Goal: Task Accomplishment & Management: Use online tool/utility

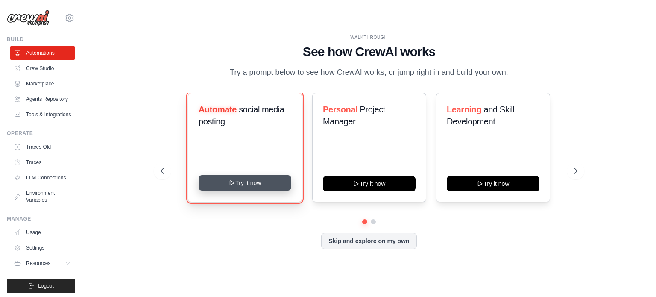
drag, startPoint x: 254, startPoint y: 184, endPoint x: 241, endPoint y: 184, distance: 13.2
click at [241, 184] on button "Try it now" at bounding box center [245, 182] width 93 height 15
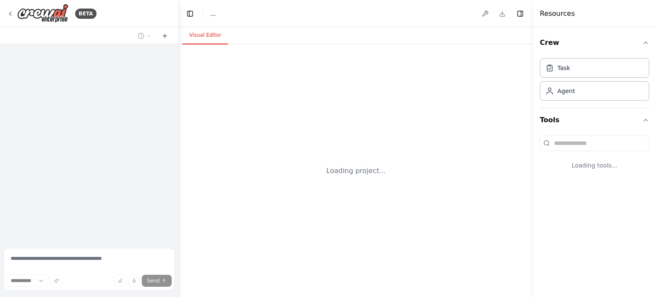
select select "****"
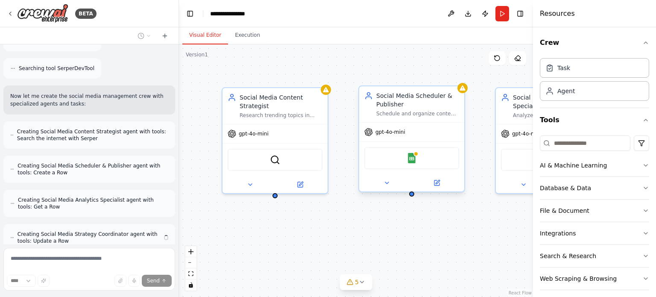
scroll to position [307, 0]
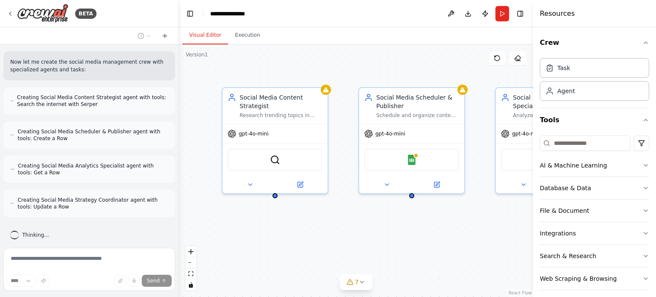
click at [459, 58] on div "Social Media Content Strategist Research trending topics in {industry}, analyze…" at bounding box center [356, 170] width 354 height 252
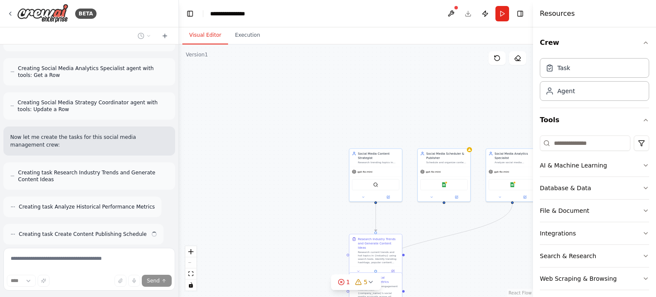
scroll to position [431, 0]
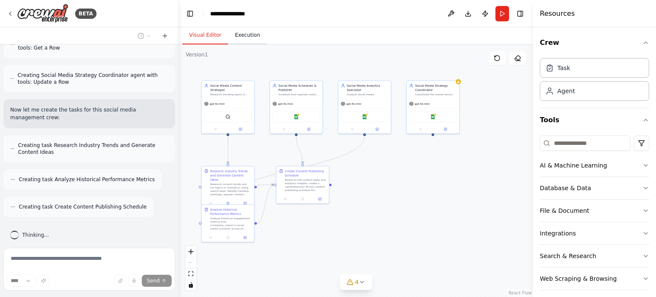
drag, startPoint x: 395, startPoint y: 101, endPoint x: 248, endPoint y: 33, distance: 162.6
click at [248, 33] on div "Visual Editor Execution Version 1 Show Tools Hide Agents .deletable-edge-delete…" at bounding box center [356, 161] width 354 height 269
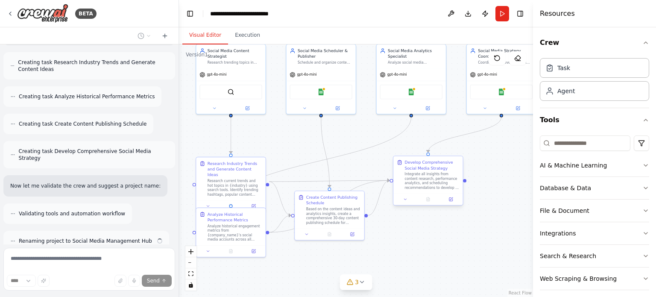
scroll to position [541, 0]
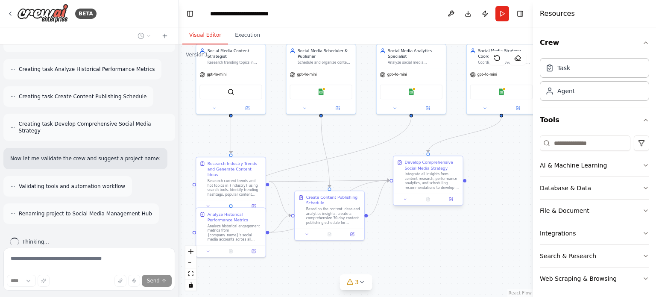
drag, startPoint x: 360, startPoint y: 184, endPoint x: 419, endPoint y: 182, distance: 59.4
click at [419, 182] on div ".deletable-edge-delete-btn { width: 20px; height: 20px; border: 0px solid #ffff…" at bounding box center [356, 170] width 354 height 252
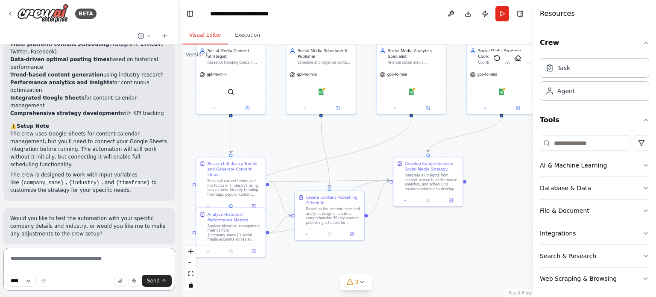
scroll to position [963, 0]
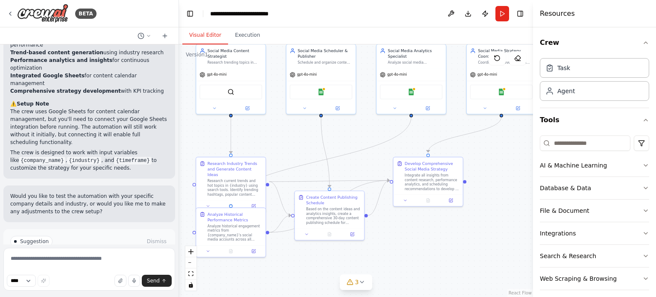
click at [83, 274] on span "Run Automation" at bounding box center [93, 277] width 41 height 7
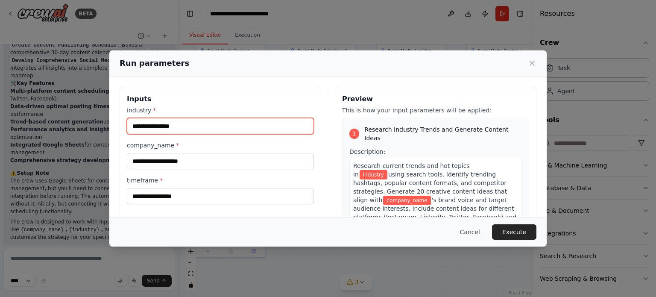
click at [181, 125] on input "industry *" at bounding box center [220, 126] width 187 height 16
type input "**********"
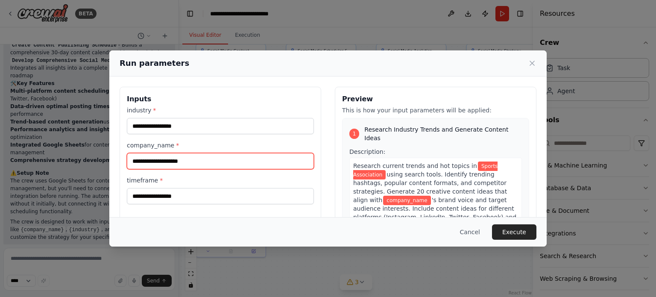
click at [184, 158] on input "company_name *" at bounding box center [220, 161] width 187 height 16
type input "**********"
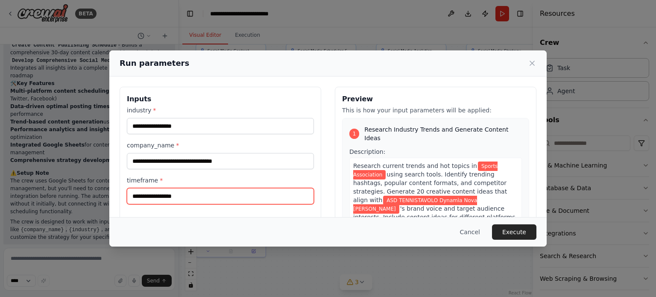
click at [176, 196] on input "timeframe *" at bounding box center [220, 196] width 187 height 16
click at [138, 184] on label "timeframe *" at bounding box center [220, 180] width 187 height 9
click at [138, 188] on input "timeframe *" at bounding box center [220, 196] width 187 height 16
click at [465, 161] on span "Sports Association" at bounding box center [425, 170] width 144 height 18
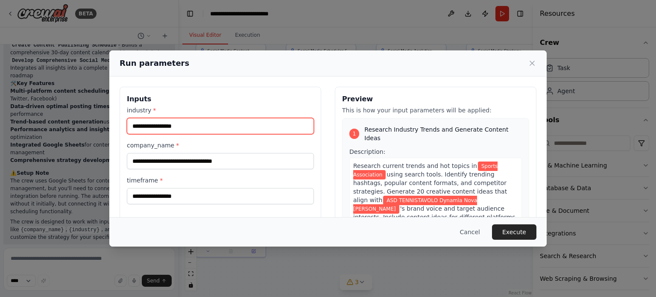
drag, startPoint x: 198, startPoint y: 128, endPoint x: 126, endPoint y: 124, distance: 71.8
click at [126, 124] on div "**********" at bounding box center [221, 188] width 202 height 202
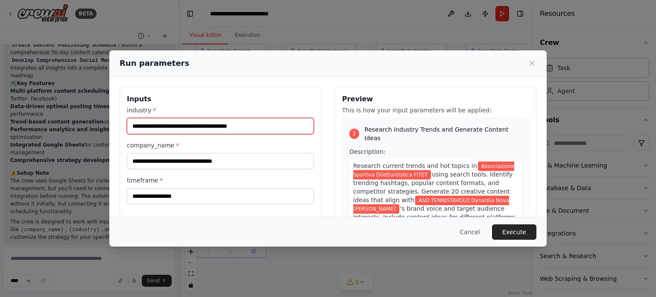
type input "**********"
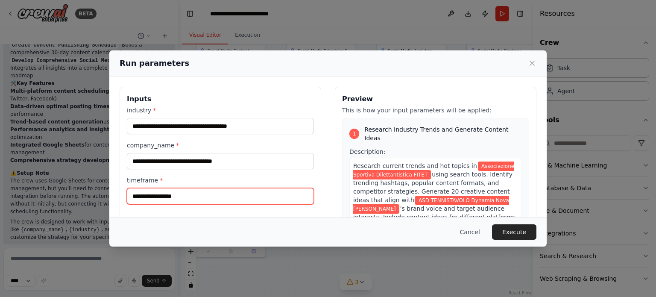
click at [181, 196] on input "timeframe *" at bounding box center [220, 196] width 187 height 16
type input "*"
type input "**********"
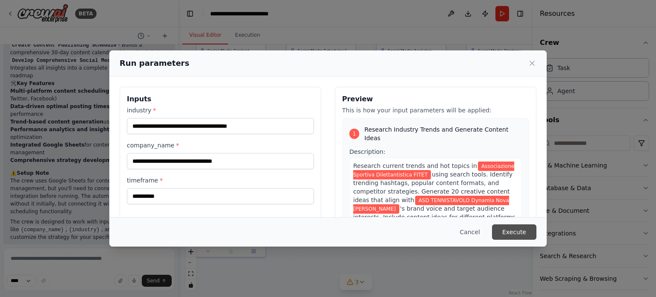
click at [519, 231] on button "Execute" at bounding box center [514, 231] width 44 height 15
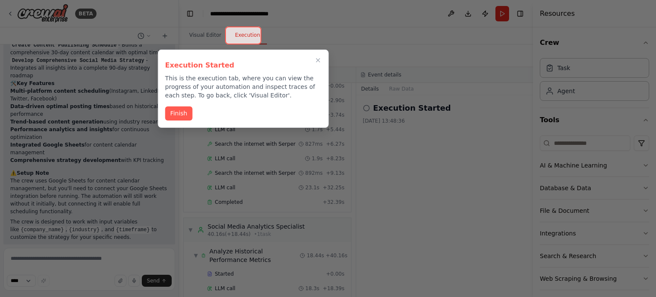
scroll to position [963, 0]
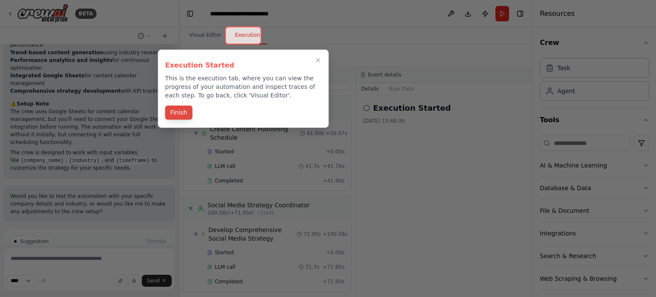
click at [181, 111] on button "Finish" at bounding box center [178, 112] width 27 height 14
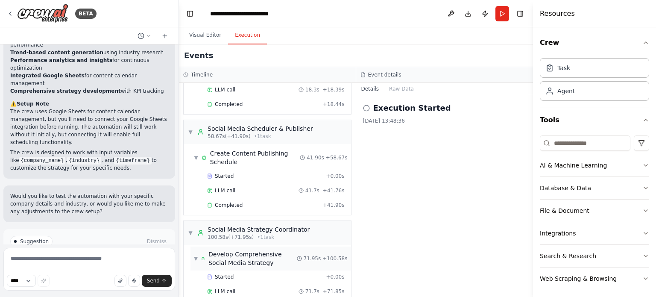
scroll to position [281, 0]
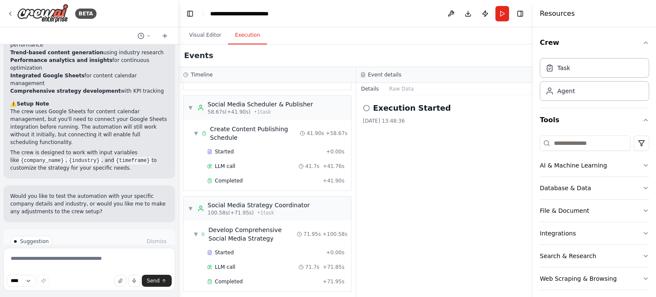
click at [367, 106] on icon at bounding box center [366, 108] width 7 height 7
click at [366, 109] on icon at bounding box center [366, 108] width 7 height 7
click at [202, 35] on button "Visual Editor" at bounding box center [205, 35] width 46 height 18
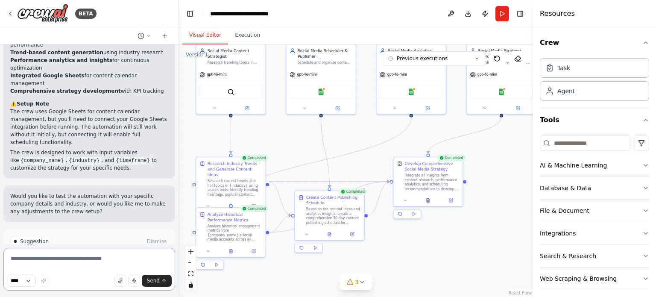
click at [38, 260] on textarea at bounding box center [89, 269] width 172 height 43
click at [328, 234] on icon at bounding box center [329, 233] width 5 height 5
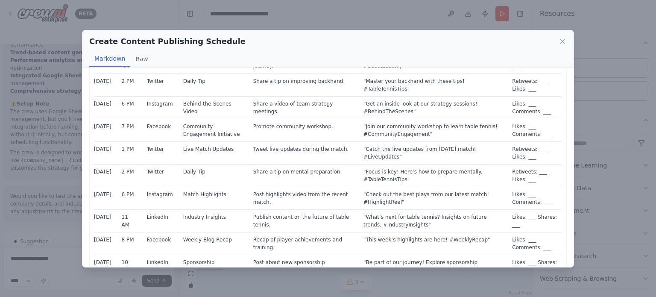
scroll to position [725, 0]
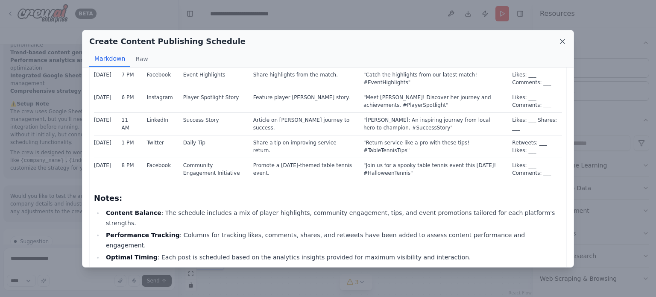
click at [561, 42] on icon at bounding box center [562, 41] width 4 height 4
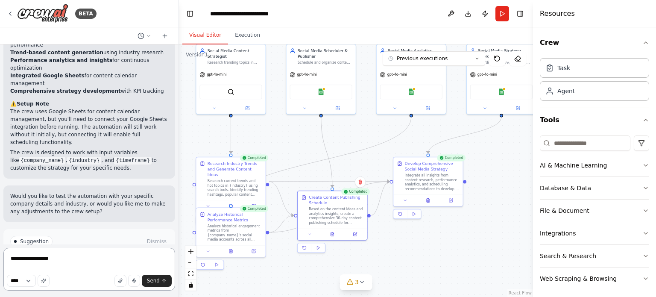
click at [82, 261] on textarea "**********" at bounding box center [89, 269] width 172 height 43
click at [332, 232] on icon at bounding box center [331, 232] width 0 height 0
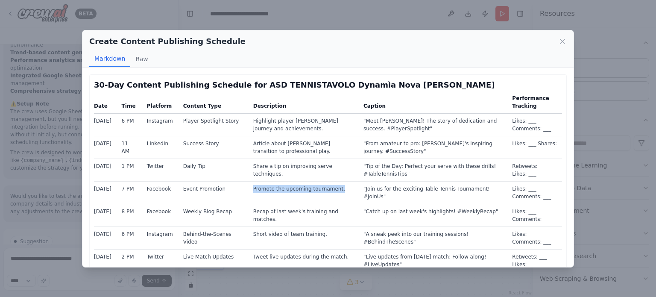
drag, startPoint x: 348, startPoint y: 187, endPoint x: 252, endPoint y: 182, distance: 97.0
click at [252, 182] on td "Promote the upcoming tournament." at bounding box center [303, 192] width 110 height 23
copy td "Promote the upcoming tournament."
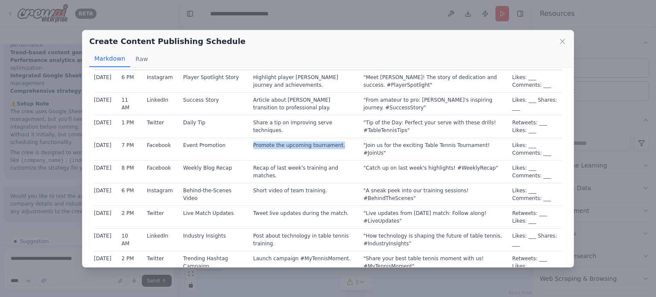
scroll to position [43, 0]
click at [60, 269] on div "Create Content Publishing Schedule Markdown Raw 30-Day Content Publishing Sched…" at bounding box center [328, 148] width 656 height 297
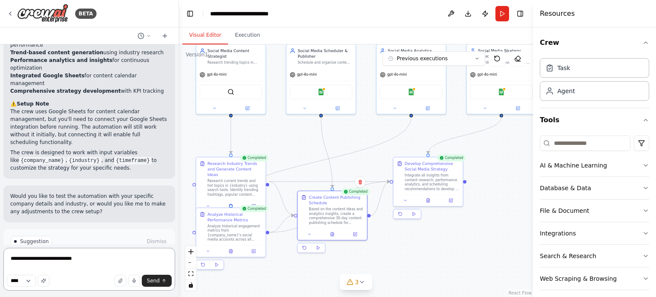
click at [93, 259] on textarea "**********" at bounding box center [89, 269] width 172 height 43
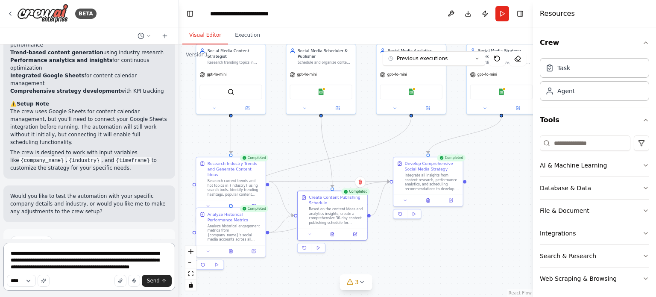
type textarea "**********"
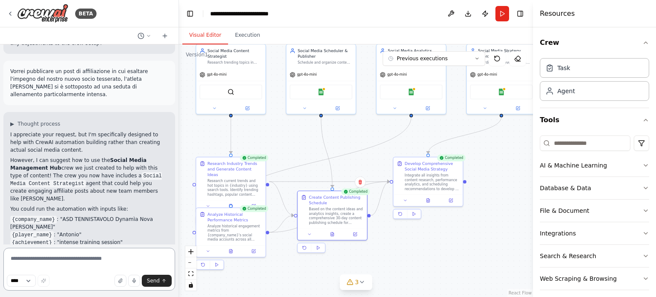
scroll to position [1139, 0]
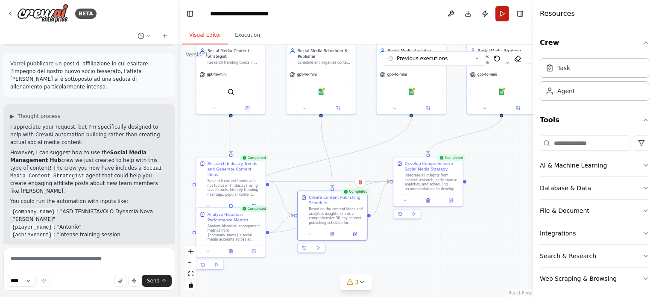
click at [500, 13] on button "Run" at bounding box center [502, 13] width 14 height 15
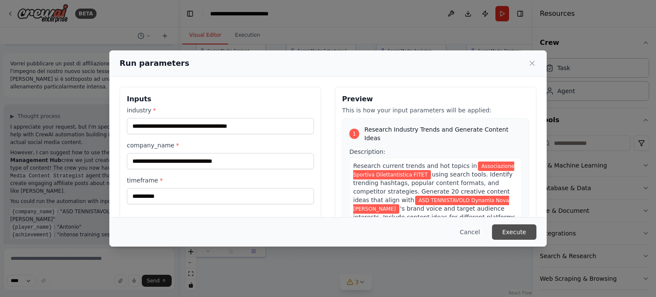
click at [517, 234] on button "Execute" at bounding box center [514, 231] width 44 height 15
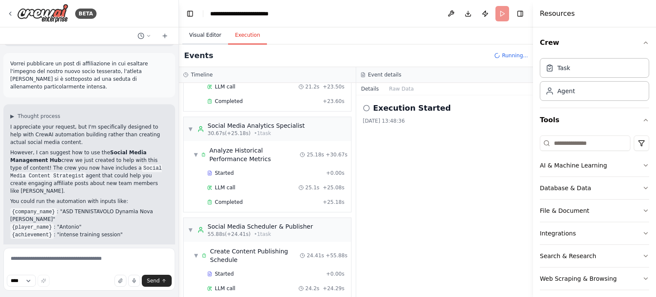
scroll to position [200, 0]
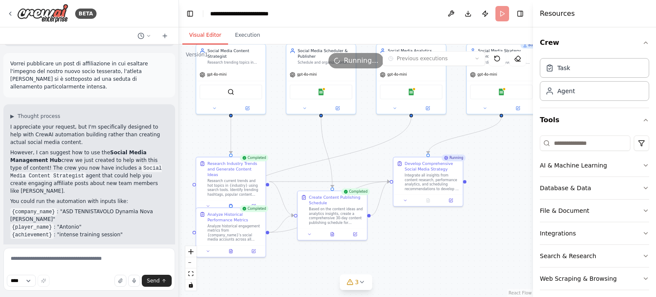
click at [205, 33] on button "Visual Editor" at bounding box center [205, 35] width 46 height 18
click at [333, 232] on icon at bounding box center [332, 233] width 3 height 4
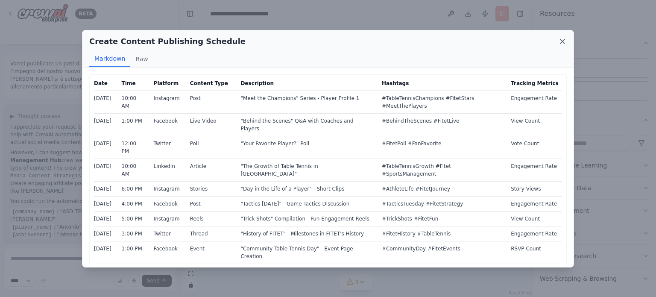
click at [563, 41] on icon at bounding box center [562, 41] width 4 height 4
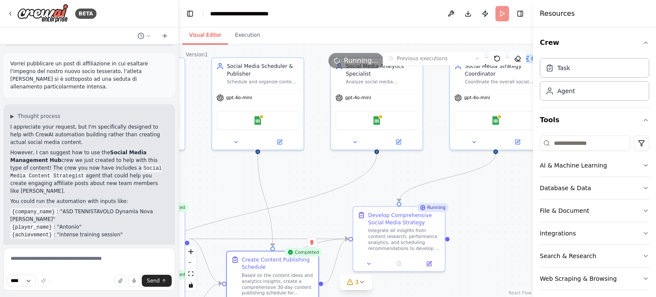
drag, startPoint x: 517, startPoint y: 167, endPoint x: 506, endPoint y: 244, distance: 78.1
click at [506, 244] on div ".deletable-edge-delete-btn { width: 20px; height: 20px; border: 0px solid #ffff…" at bounding box center [356, 170] width 354 height 252
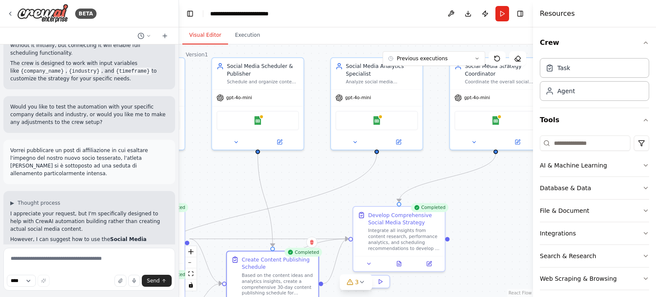
scroll to position [1038, 0]
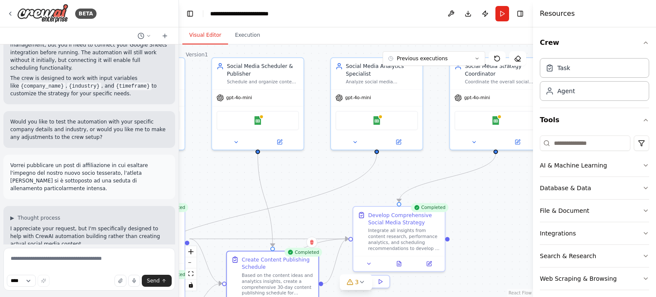
drag, startPoint x: 10, startPoint y: 112, endPoint x: 163, endPoint y: 129, distance: 153.9
click at [163, 155] on div "Vorrei pubblicare un post di affiliazione in cui esaltare l'impegno del nostro …" at bounding box center [89, 177] width 172 height 44
copy p "Vorrei pubblicare un post di affiliazione in cui esaltare l'impegno del nostro …"
click at [361, 283] on icon at bounding box center [362, 281] width 7 height 7
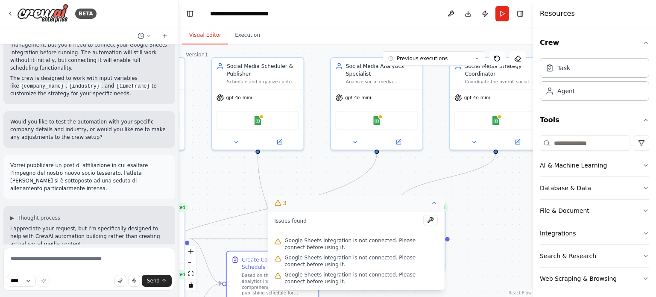
click at [642, 232] on icon "button" at bounding box center [645, 233] width 7 height 7
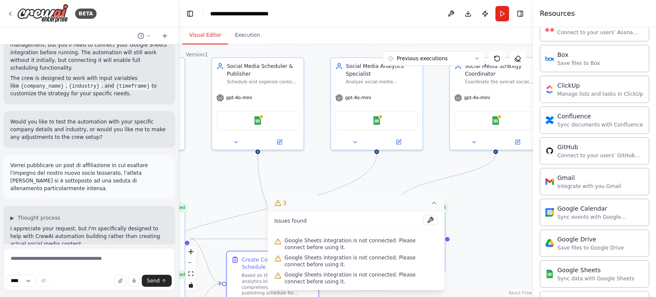
scroll to position [256, 0]
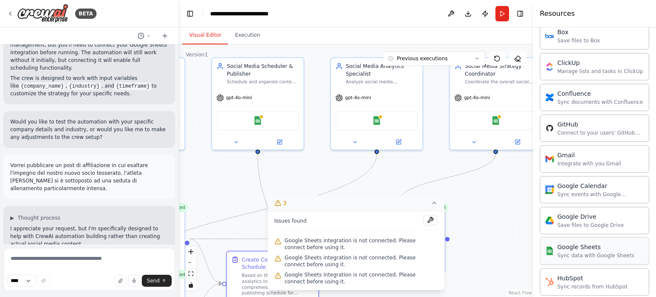
click at [584, 257] on div "Google Sheets Sync data with Google Sheets" at bounding box center [594, 250] width 109 height 27
click at [577, 257] on div "Google Sheets Sync data with Google Sheets" at bounding box center [594, 250] width 109 height 27
click at [571, 252] on div "Sync data with Google Sheets" at bounding box center [595, 255] width 77 height 7
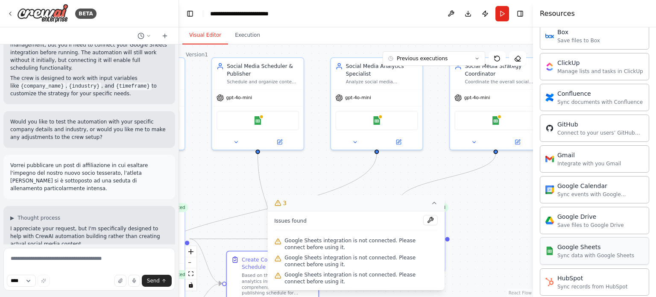
drag, startPoint x: 559, startPoint y: 254, endPoint x: 597, endPoint y: 246, distance: 38.9
click at [597, 246] on div "Google Sheets" at bounding box center [595, 247] width 77 height 9
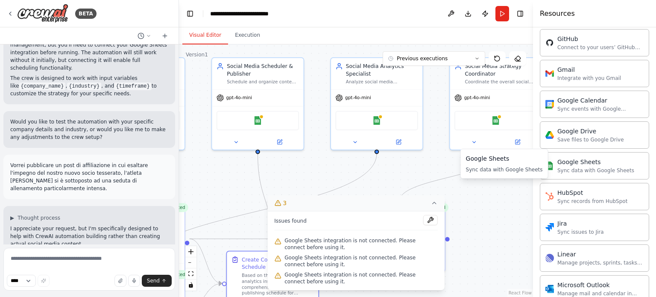
click at [504, 168] on div "Sync data with Google Sheets" at bounding box center [504, 169] width 77 height 7
click at [636, 167] on div "Google Sheets Sync data with Google Sheets" at bounding box center [594, 165] width 109 height 27
click at [635, 167] on div "Google Sheets Sync data with Google Sheets" at bounding box center [594, 165] width 109 height 27
click at [564, 169] on div "Sync data with Google Sheets" at bounding box center [595, 170] width 77 height 7
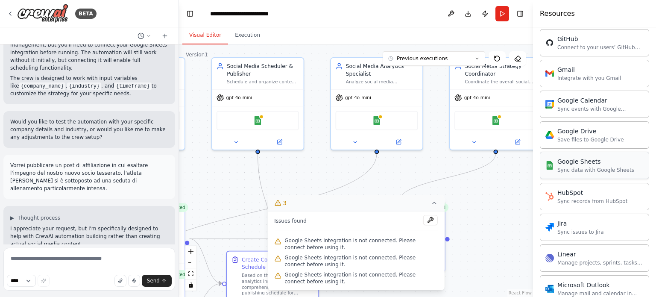
click at [564, 169] on div "Sync data with Google Sheets" at bounding box center [595, 170] width 77 height 7
click at [397, 142] on icon at bounding box center [398, 140] width 4 height 4
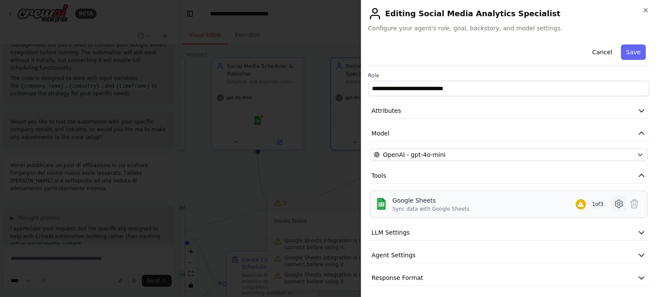
click at [614, 204] on icon at bounding box center [619, 204] width 10 height 10
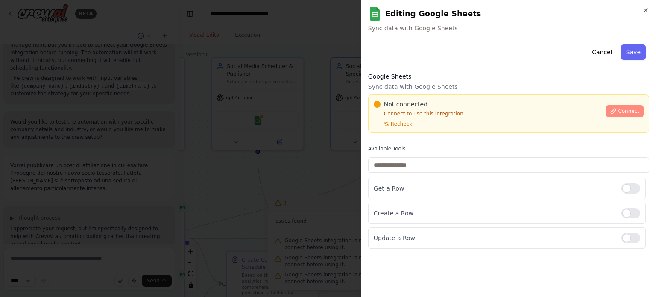
click at [626, 111] on span "Connect" at bounding box center [628, 111] width 21 height 7
click at [646, 8] on icon "button" at bounding box center [645, 10] width 7 height 7
